Goal: Check status: Check status

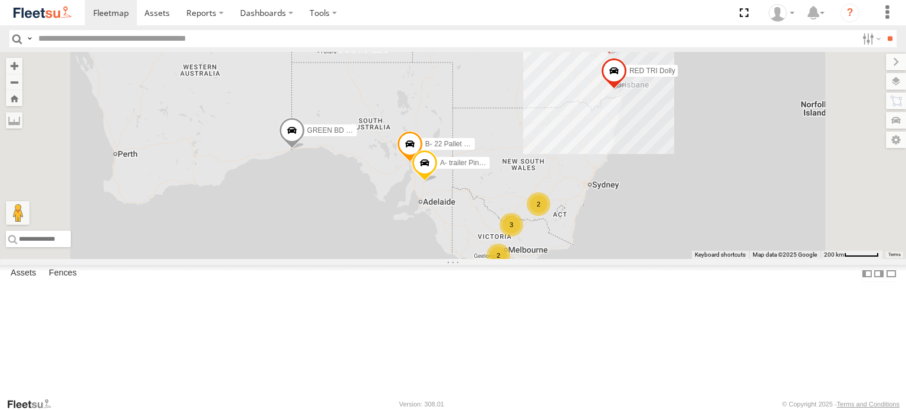
scroll to position [108, 0]
click at [0, 0] on div "RED TRI Dolly" at bounding box center [0, 0] width 0 height 0
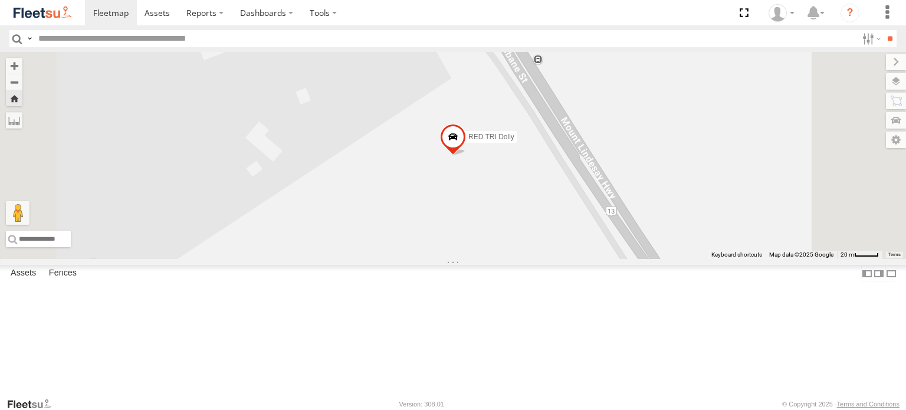
click at [514, 141] on span "RED TRI Dolly" at bounding box center [491, 137] width 46 height 8
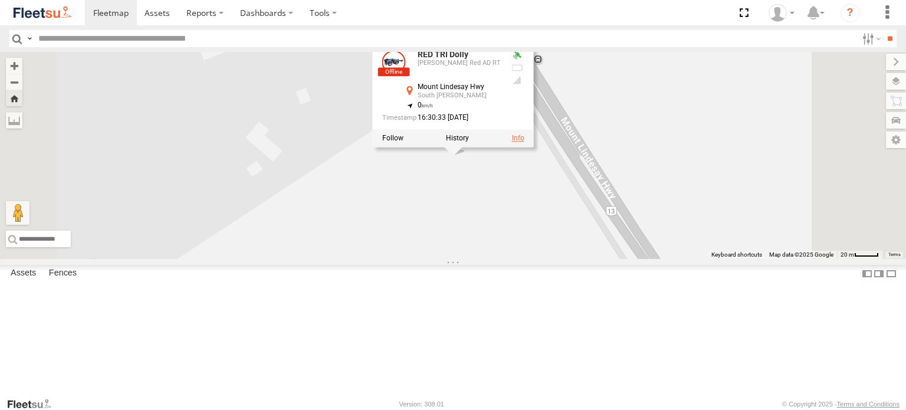
click at [524, 142] on link at bounding box center [518, 138] width 12 height 8
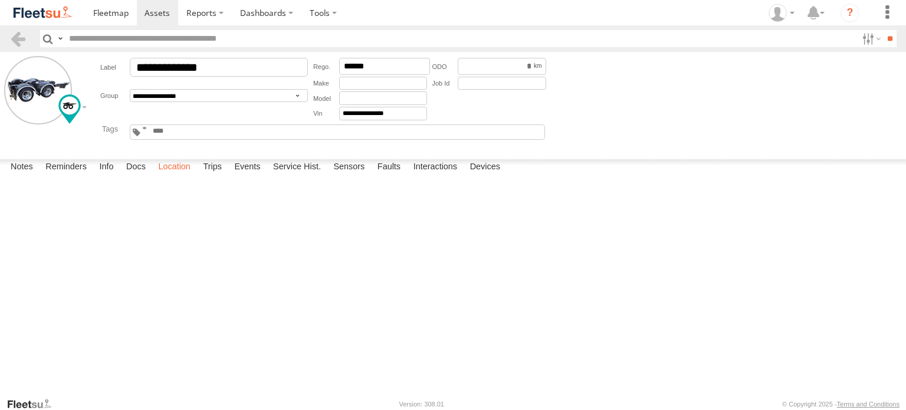
click at [175, 176] on label "Location" at bounding box center [174, 167] width 44 height 17
click at [392, 176] on label "Faults" at bounding box center [388, 167] width 35 height 17
click at [443, 176] on label "Interactions" at bounding box center [435, 167] width 56 height 17
click at [493, 176] on label "Devices" at bounding box center [485, 167] width 42 height 17
click at [0, 0] on div at bounding box center [0, 0] width 0 height 0
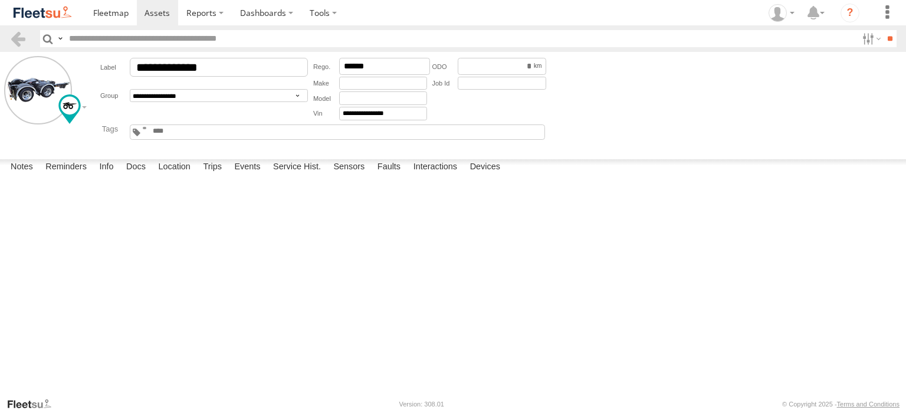
click at [0, 0] on div "350916069968876" at bounding box center [0, 0] width 0 height 0
click at [0, 0] on div "Battery" at bounding box center [0, 0] width 0 height 0
click at [0, 0] on div at bounding box center [0, 0] width 0 height 0
click at [0, 0] on div "Battery" at bounding box center [0, 0] width 0 height 0
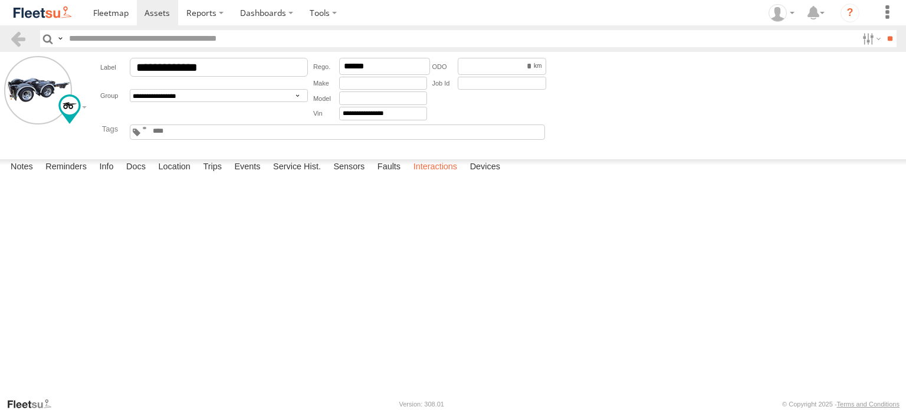
drag, startPoint x: 444, startPoint y: 379, endPoint x: 433, endPoint y: 380, distance: 11.2
click at [443, 176] on label "Interactions" at bounding box center [435, 167] width 56 height 17
click at [397, 176] on label "Faults" at bounding box center [388, 167] width 35 height 17
click at [237, 176] on label "Events" at bounding box center [247, 167] width 38 height 17
click at [71, 108] on div at bounding box center [143, 104] width 170 height 20
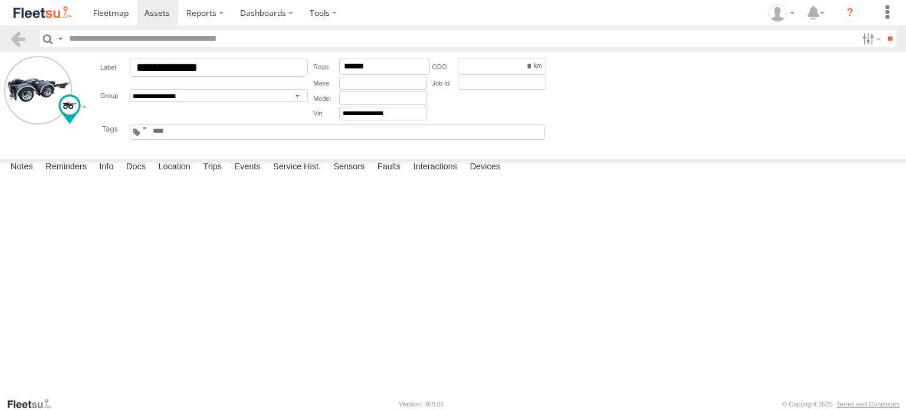
click at [0, 0] on div at bounding box center [0, 0] width 0 height 0
click at [121, 9] on span at bounding box center [110, 12] width 35 height 11
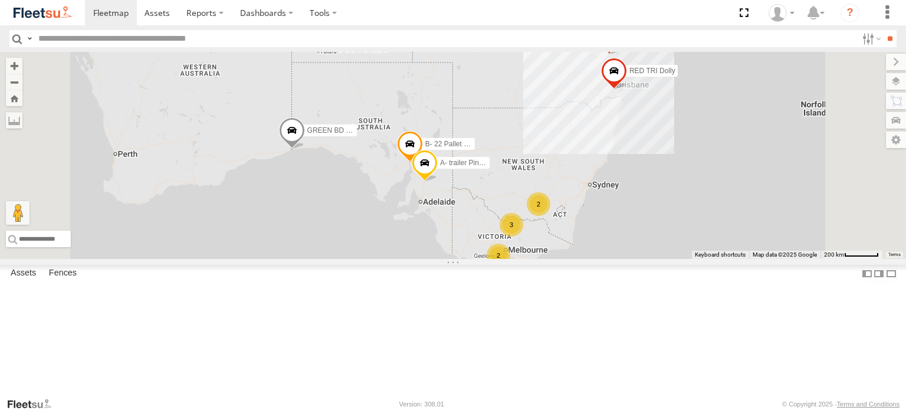
scroll to position [108, 0]
click at [0, 0] on span at bounding box center [0, 0] width 0 height 0
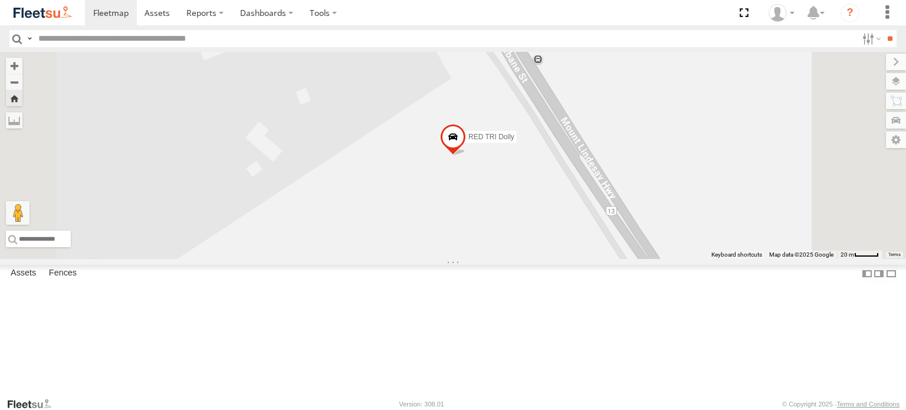
click at [514, 141] on span "RED TRI Dolly" at bounding box center [491, 137] width 46 height 8
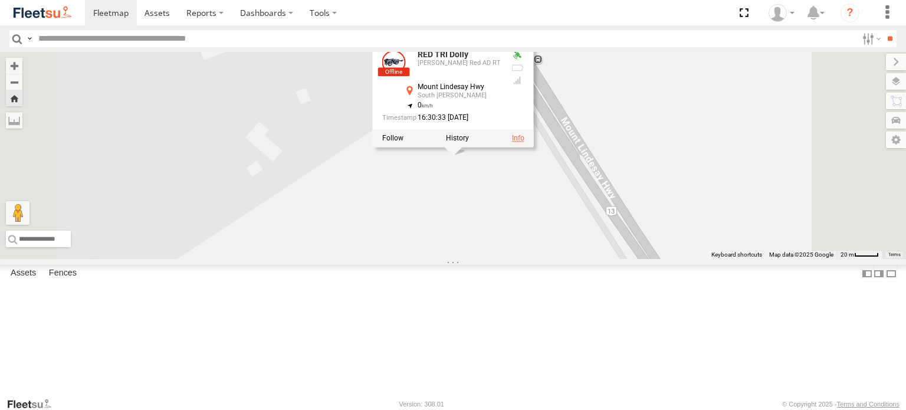
click at [524, 142] on link at bounding box center [518, 138] width 12 height 8
click at [524, 60] on div at bounding box center [517, 54] width 14 height 9
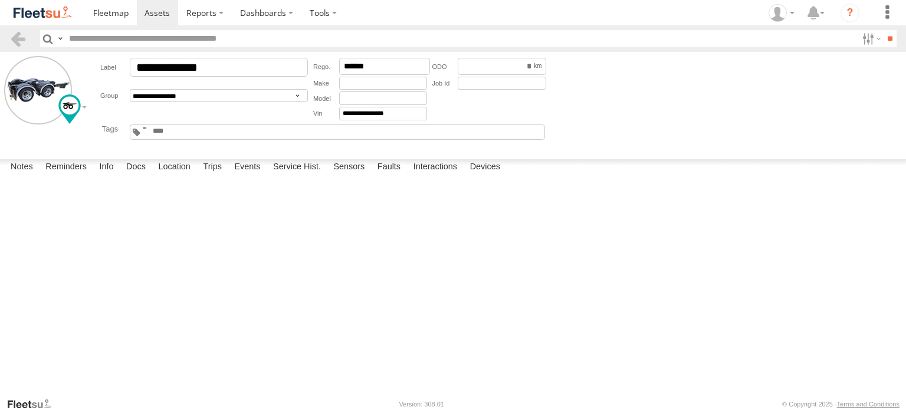
scroll to position [47, 0]
click at [257, 176] on label "Events" at bounding box center [247, 167] width 38 height 17
click at [244, 176] on label "Events" at bounding box center [247, 167] width 38 height 17
